Goal: Task Accomplishment & Management: Complete application form

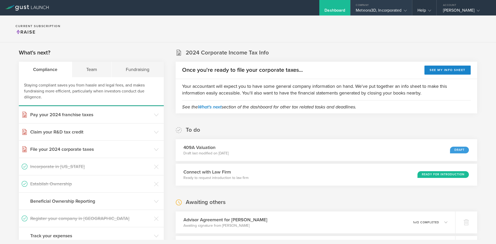
click at [386, 9] on div "Meteora3D, Incorporated" at bounding box center [381, 12] width 51 height 8
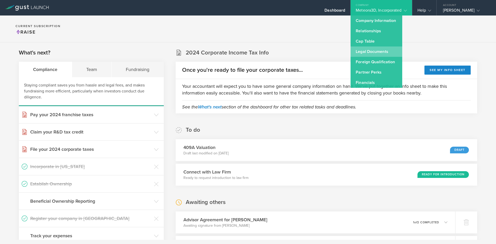
click at [376, 49] on link "Legal Documents" at bounding box center [376, 51] width 52 height 10
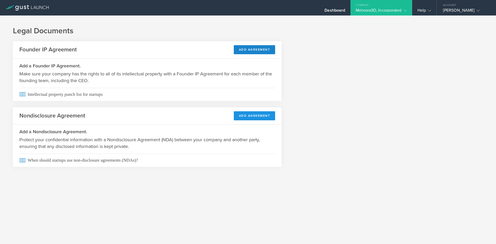
click at [250, 117] on button "Add Agreement" at bounding box center [255, 115] width 42 height 9
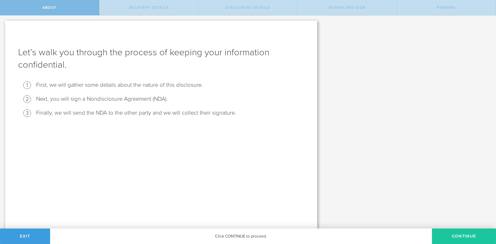
click at [456, 230] on button "Continue" at bounding box center [464, 235] width 64 height 15
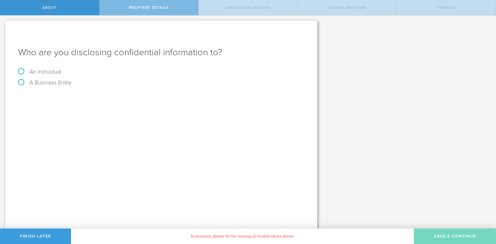
click at [20, 70] on label "An Individual" at bounding box center [39, 71] width 43 height 7
click at [3, 24] on input "An Individual" at bounding box center [1, 19] width 3 height 8
radio input "true"
click at [78, 97] on input "text" at bounding box center [180, 97] width 247 height 8
click at [78, 97] on input "Rich" at bounding box center [180, 97] width 247 height 8
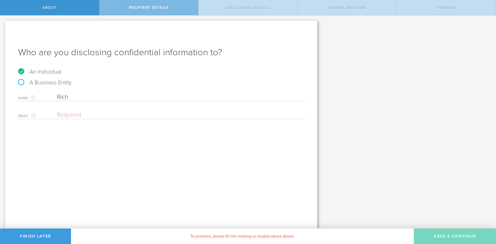
click at [78, 97] on input "Rich" at bounding box center [180, 97] width 247 height 8
type input "Rich"
click at [18, 85] on label "A Business Entity" at bounding box center [44, 82] width 53 height 7
click at [3, 24] on input "A Business Entity" at bounding box center [1, 19] width 3 height 8
radio input "true"
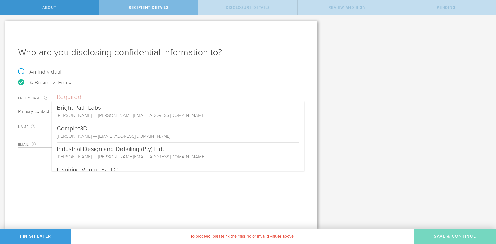
click at [86, 98] on input "text" at bounding box center [180, 97] width 247 height 8
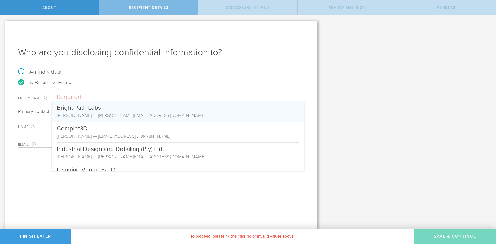
click at [82, 96] on input "text" at bounding box center [180, 97] width 247 height 8
paste input "RD & Associates Consulting LLC"
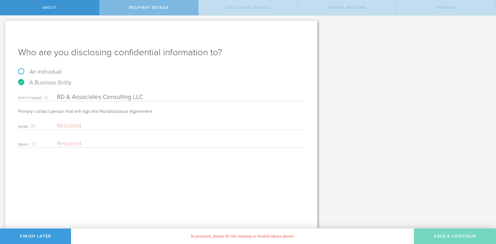
type input "RD & Associates Consulting LLC"
click at [95, 123] on input "text" at bounding box center [179, 126] width 245 height 8
click at [95, 123] on input "Rich" at bounding box center [179, 126] width 245 height 8
type input "[PERSON_NAME]"
click at [129, 139] on div "Email The email address of the person that is signing on behalf of the business…" at bounding box center [161, 142] width 286 height 11
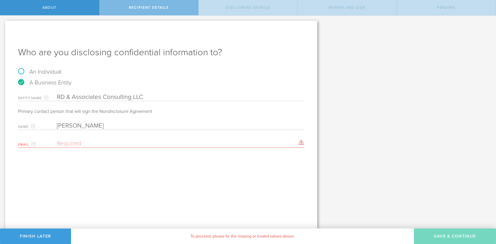
click at [129, 143] on input "email" at bounding box center [179, 144] width 245 height 8
paste input "rdelmerico@yahoo.com"
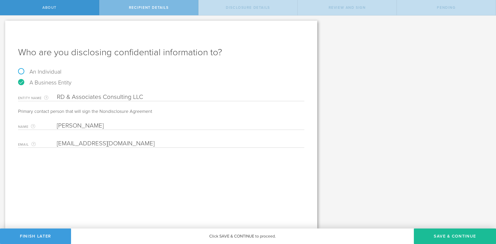
type input "rdelmerico@yahoo.com"
click at [179, 161] on div "Who are you disclosing confidential information to? An Individual A Business En…" at bounding box center [161, 125] width 312 height 208
click at [429, 234] on button "Save & Continue" at bounding box center [455, 235] width 82 height 15
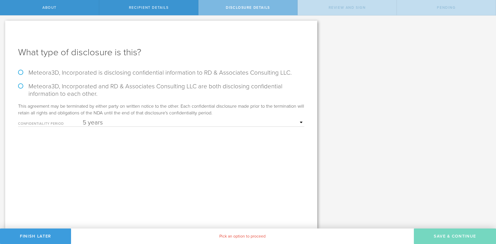
click at [120, 125] on select "1 year 2 years 3 years 4 years 5 years" at bounding box center [194, 123] width 222 height 8
select select "string:3 years"
click at [83, 119] on select "1 year 2 years 3 years 4 years 5 years" at bounding box center [194, 123] width 222 height 8
click at [19, 86] on label "Meteora3D, Incorporated and RD & Associates Consulting LLC are both disclosing …" at bounding box center [161, 90] width 286 height 15
click at [3, 26] on input "Meteora3D, Incorporated and RD & Associates Consulting LLC are both disclosing …" at bounding box center [1, 20] width 3 height 11
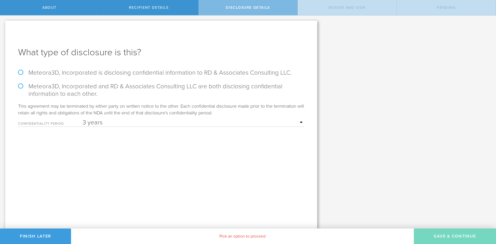
radio input "true"
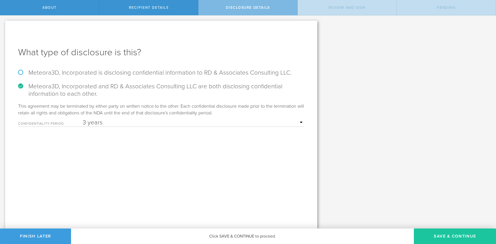
click at [455, 235] on button "Save & Continue" at bounding box center [455, 235] width 82 height 15
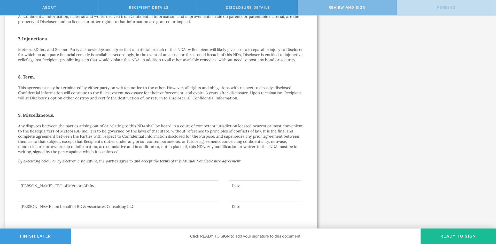
scroll to position [308, 0]
click at [439, 235] on button "Ready to Sign" at bounding box center [457, 235] width 75 height 15
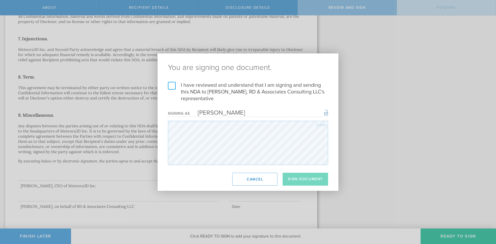
click at [168, 83] on label "I have reviewed and understand that I am signing and sending this NDA to Rich D…" at bounding box center [248, 92] width 160 height 20
click at [0, 0] on input "I have reviewed and understand that I am signing and sending this NDA to Rich D…" at bounding box center [0, 0] width 0 height 0
click at [296, 179] on button "Sign Document" at bounding box center [304, 179] width 45 height 13
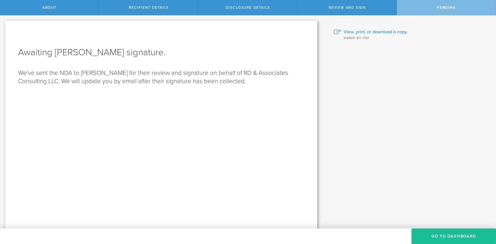
scroll to position [0, 0]
click at [439, 238] on button "Go to dashboard" at bounding box center [453, 235] width 84 height 15
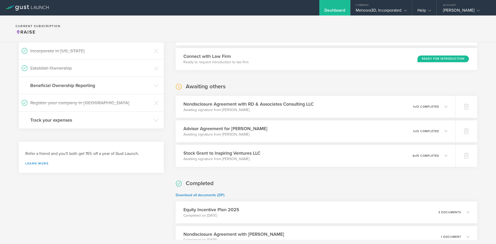
scroll to position [136, 0]
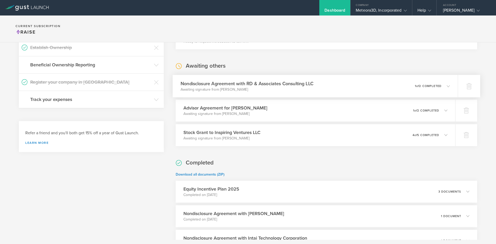
click at [446, 86] on icon at bounding box center [447, 85] width 3 height 3
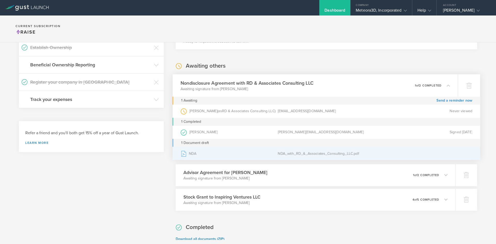
click at [333, 155] on div "NDA_with_RD_&_Associates_Consulting_LLC.pdf" at bounding box center [326, 153] width 97 height 13
